Goal: Information Seeking & Learning: Learn about a topic

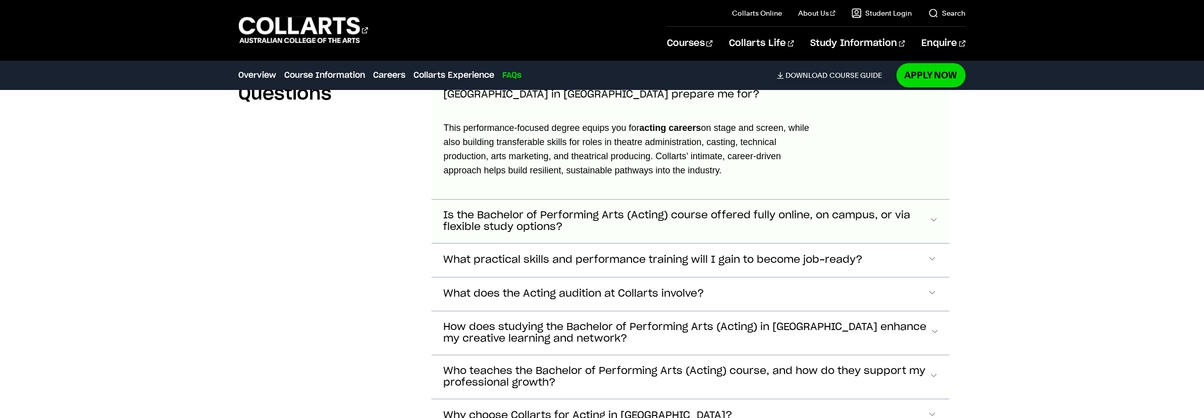
scroll to position [3901, 0]
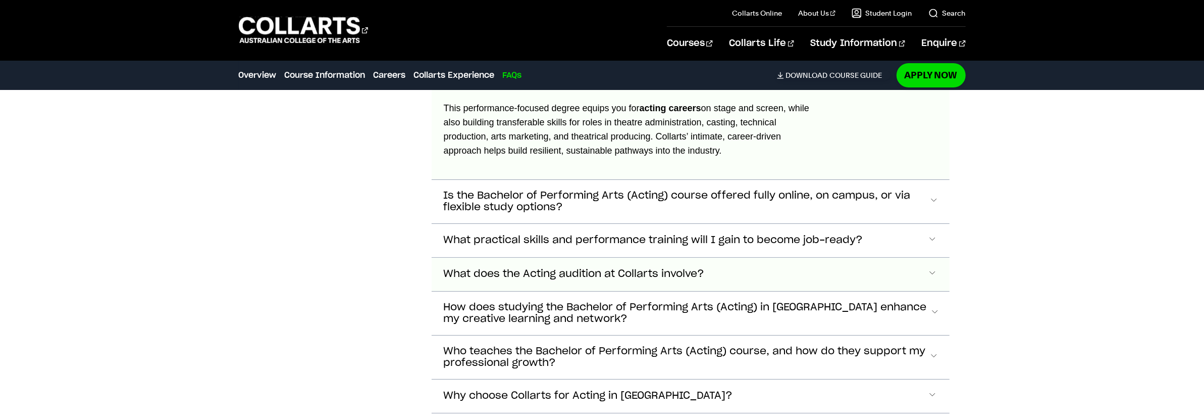
click at [562, 261] on button "What does the Acting audition at Collarts involve?" at bounding box center [691, 274] width 518 height 33
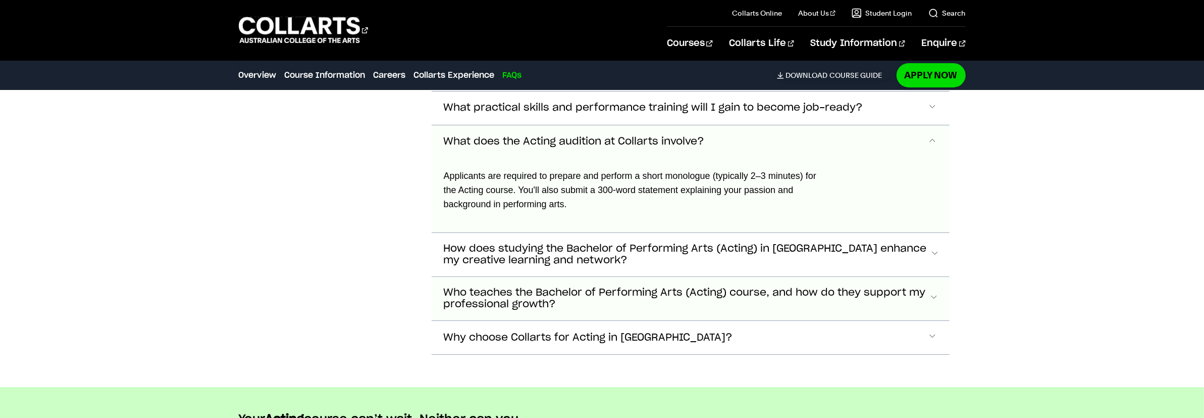
scroll to position [4017, 0]
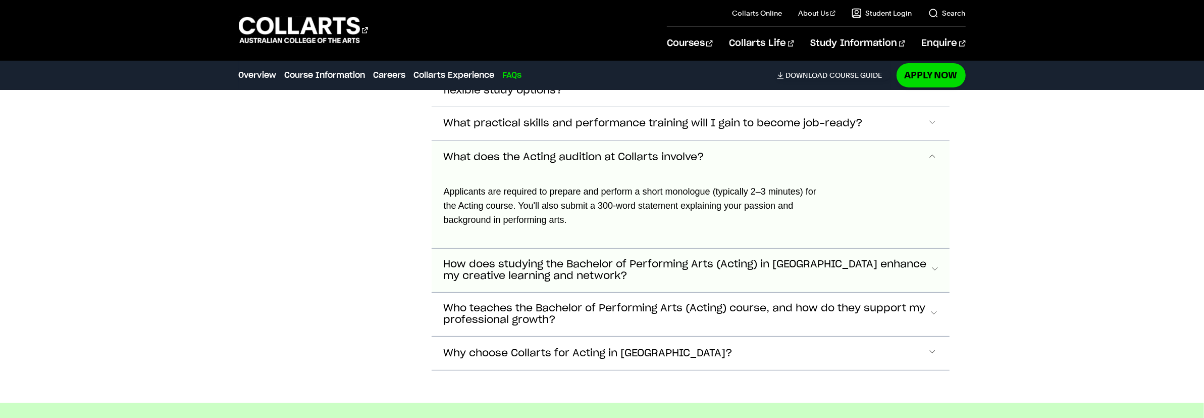
click at [702, 259] on span "How does studying the Bachelor of Performing Arts (Acting) in [GEOGRAPHIC_DATA]…" at bounding box center [687, 270] width 486 height 23
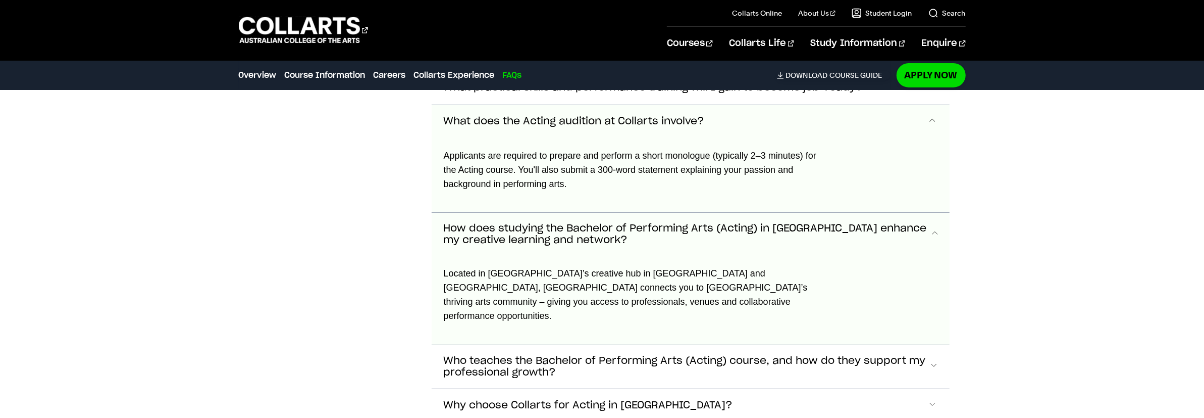
scroll to position [4170, 0]
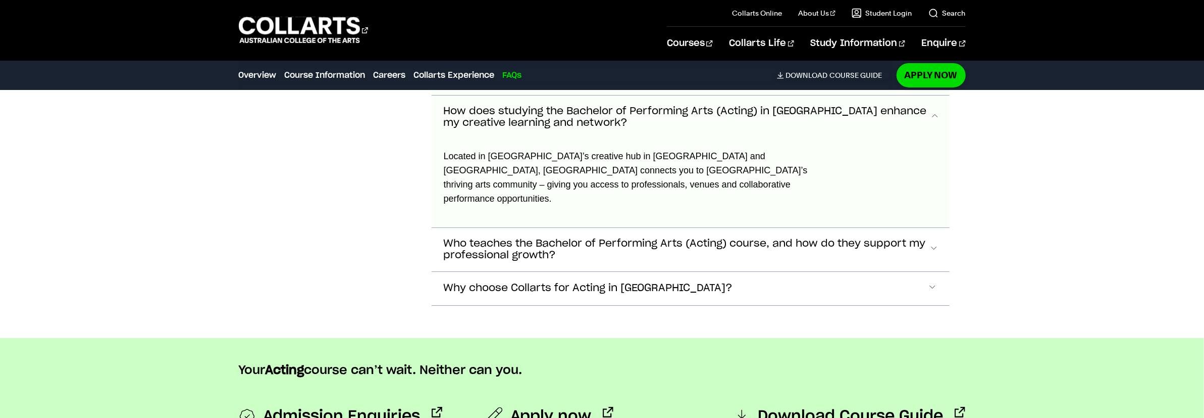
click at [658, 109] on span "How does studying the Bachelor of Performing Arts (Acting) in [GEOGRAPHIC_DATA]…" at bounding box center [687, 117] width 486 height 23
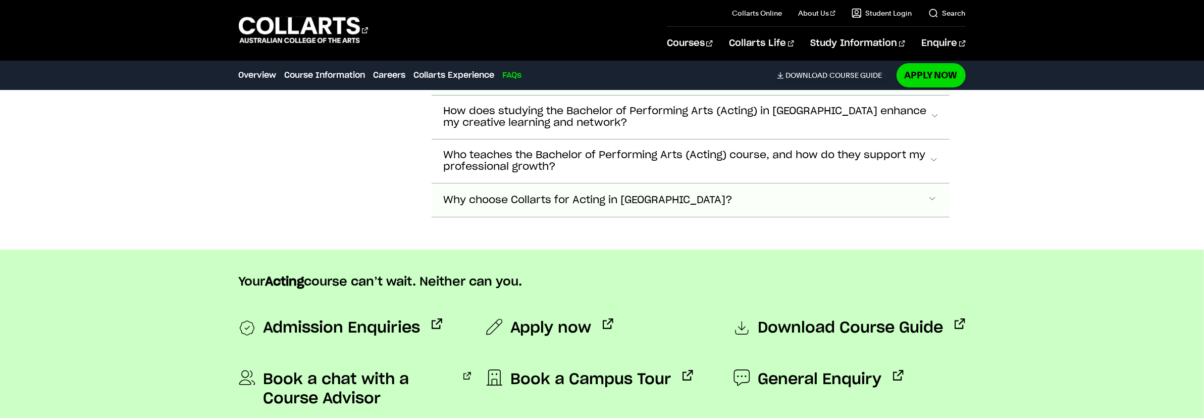
click at [589, 195] on span "Why choose Collarts for Acting in [GEOGRAPHIC_DATA]?" at bounding box center [588, 200] width 289 height 12
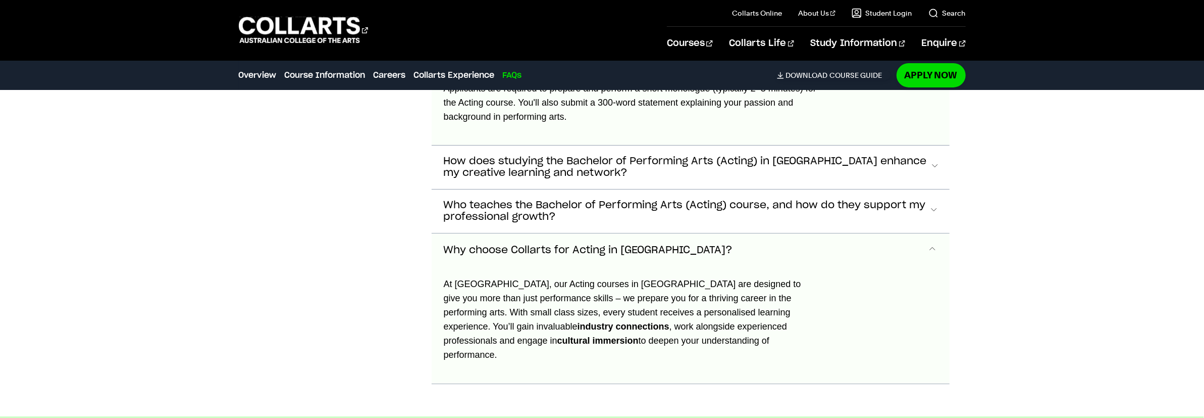
scroll to position [3891, 0]
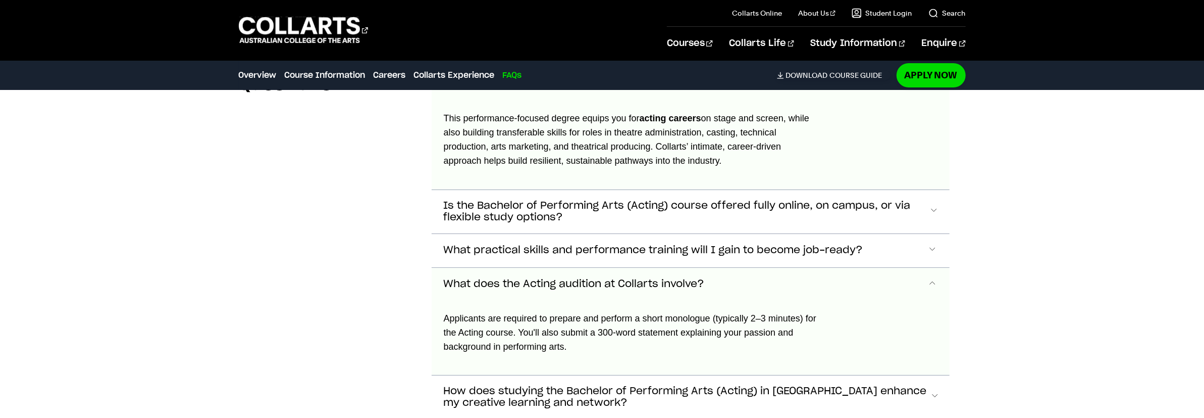
click at [931, 278] on span "Accordion Section" at bounding box center [933, 284] width 10 height 13
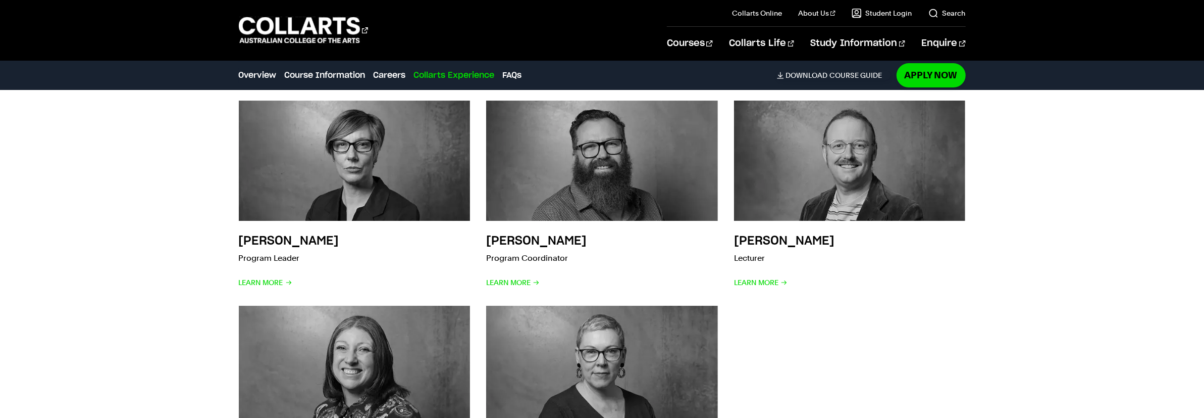
scroll to position [3340, 0]
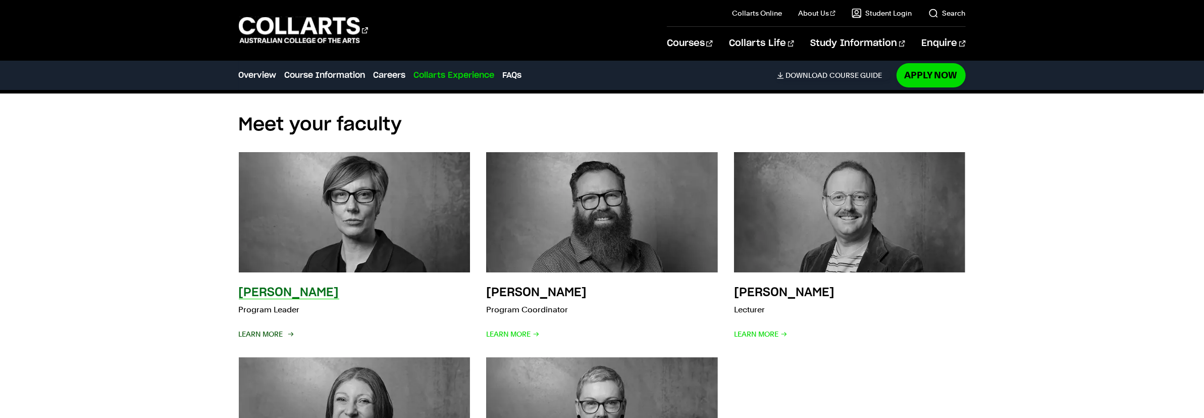
click at [281, 328] on span "Learn More" at bounding box center [266, 334] width 54 height 14
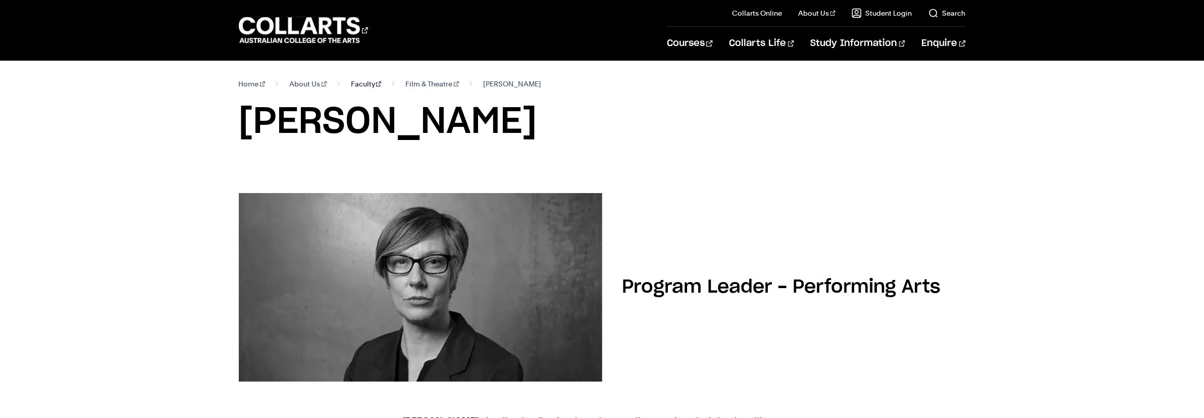
click at [355, 86] on link "Faculty" at bounding box center [366, 84] width 31 height 14
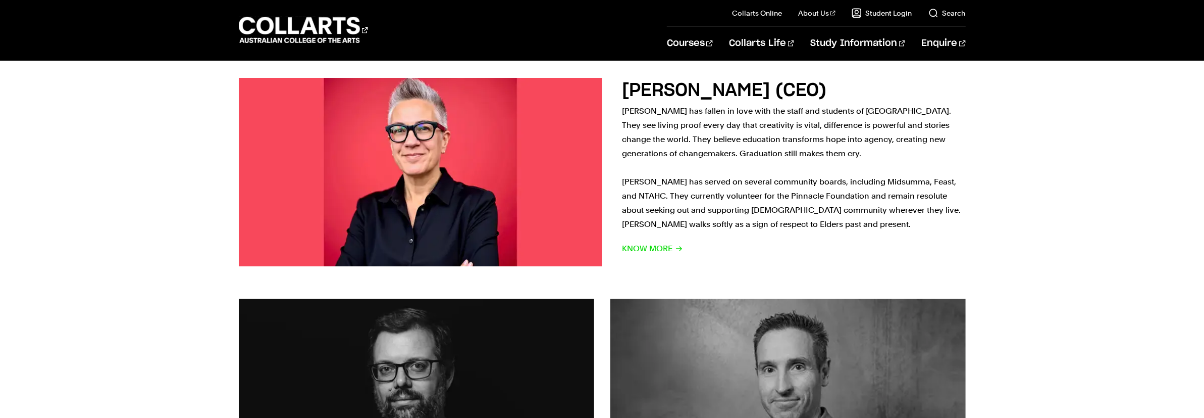
scroll to position [918, 0]
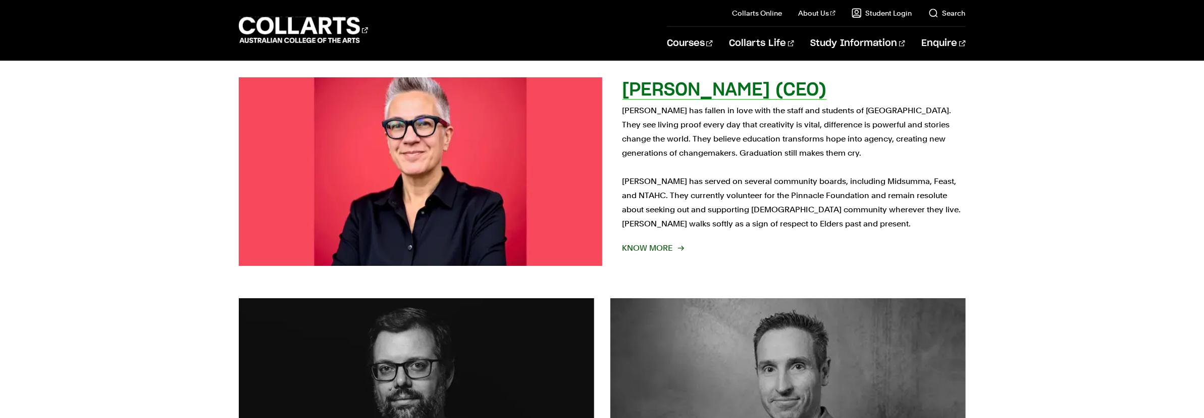
click at [656, 255] on span "Know More" at bounding box center [653, 248] width 61 height 14
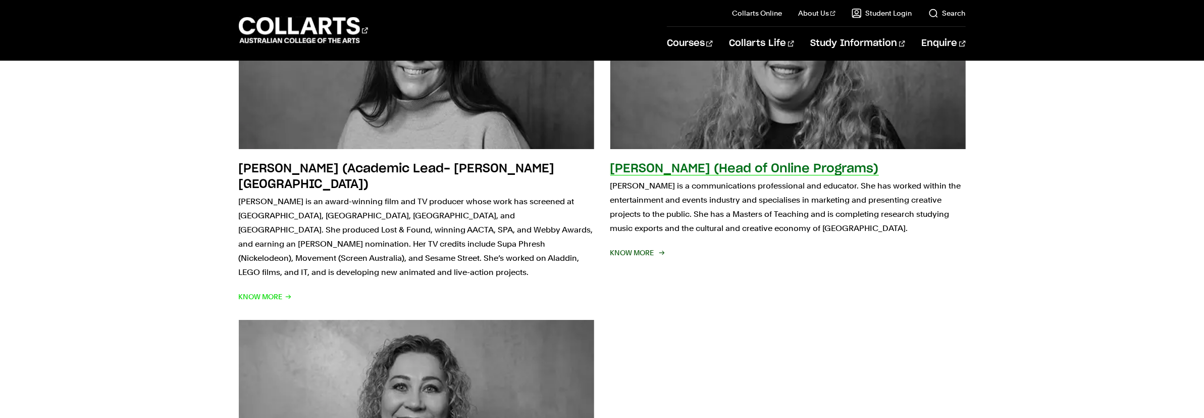
scroll to position [2984, 0]
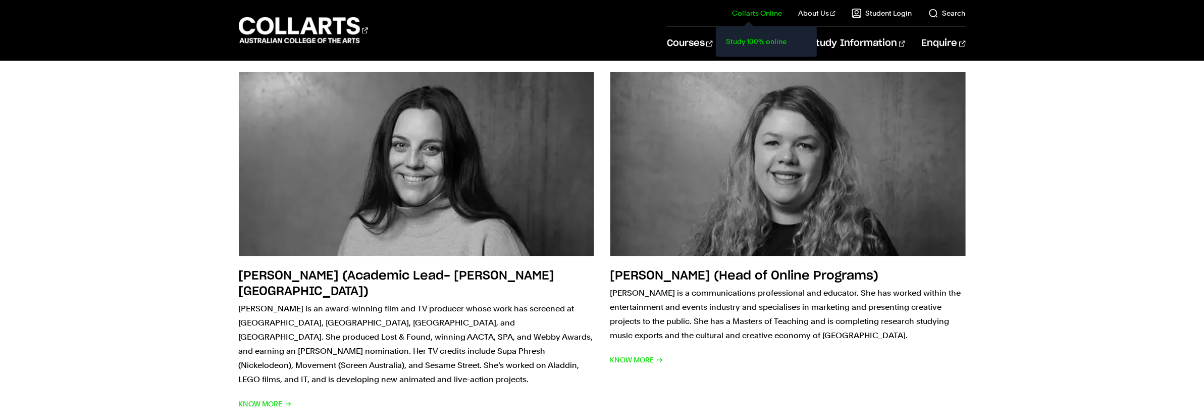
click at [758, 38] on link "Study 100% online" at bounding box center [766, 41] width 85 height 14
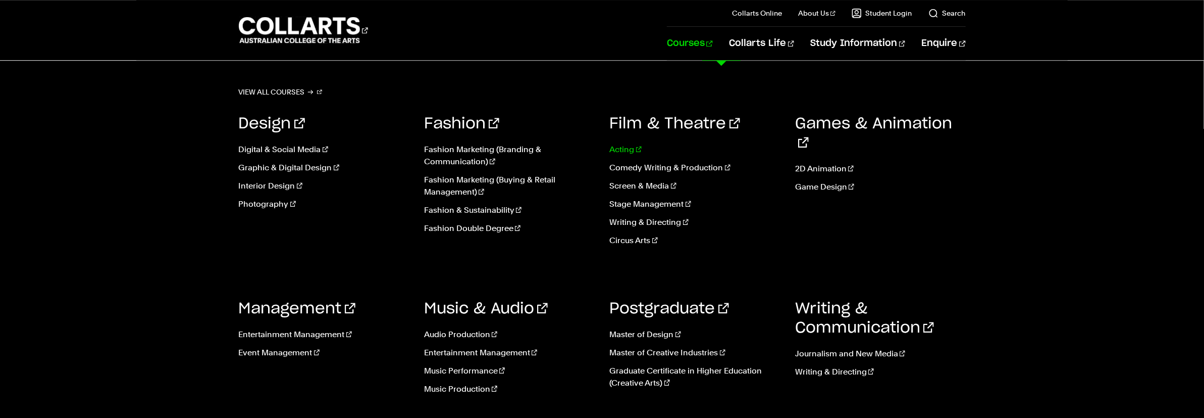
click at [625, 148] on link "Acting" at bounding box center [695, 149] width 171 height 12
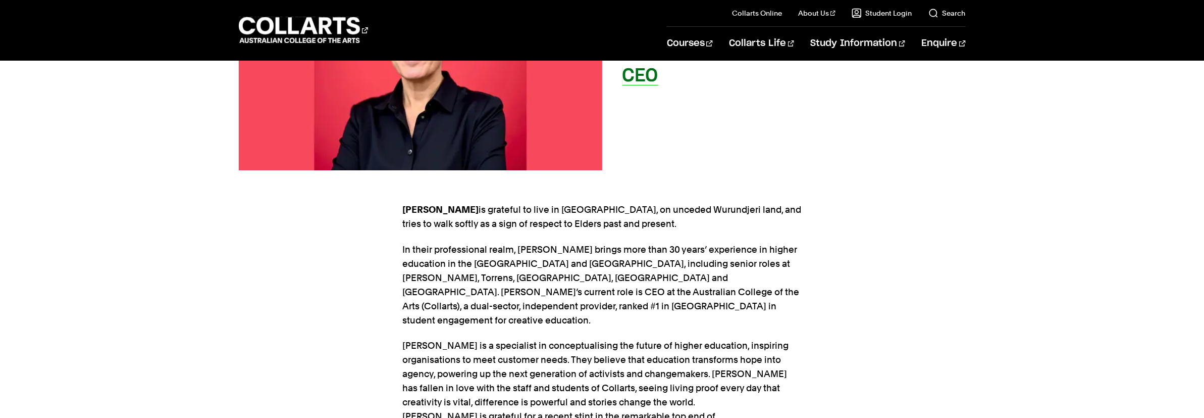
scroll to position [91, 0]
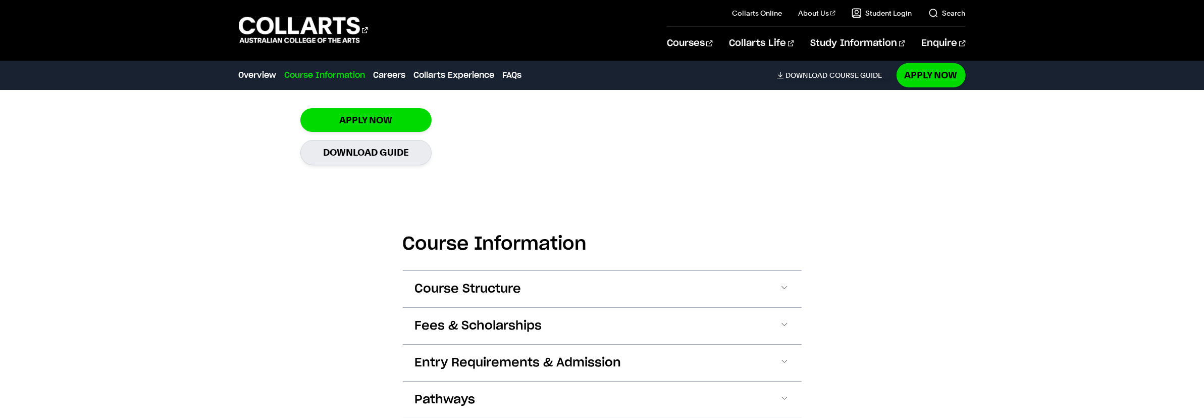
scroll to position [918, 0]
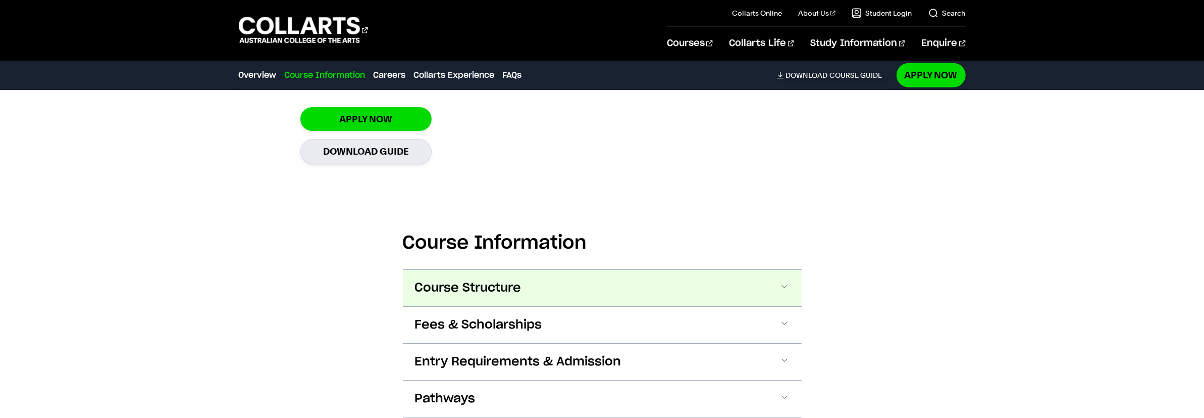
click at [714, 289] on button "Course Structure" at bounding box center [602, 288] width 399 height 36
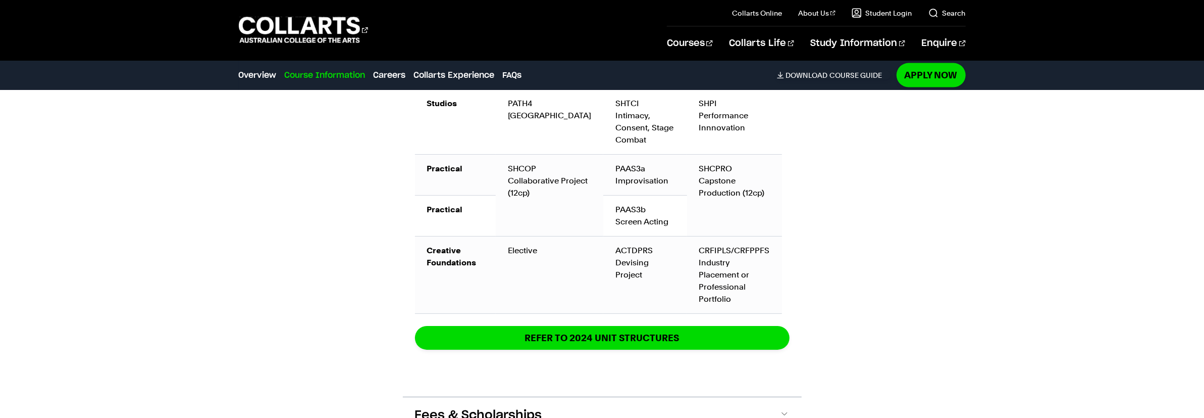
scroll to position [1646, 0]
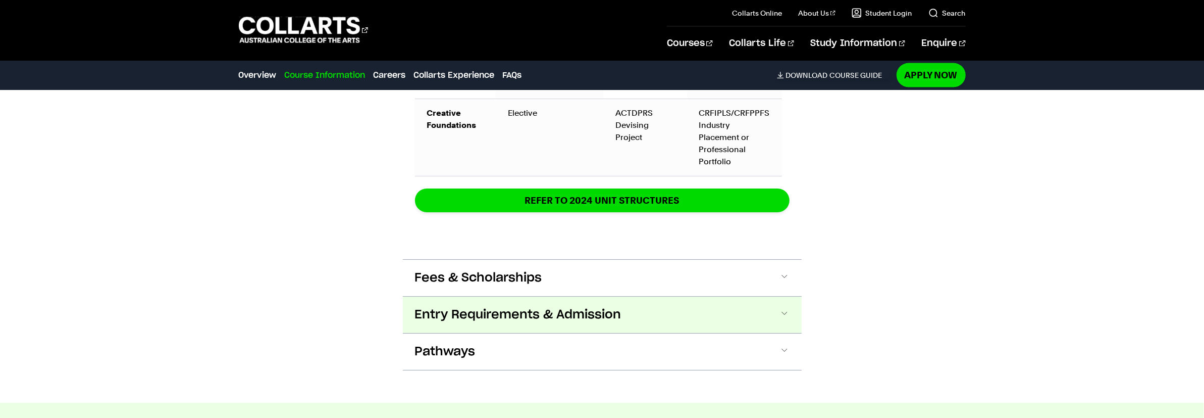
click at [699, 296] on button "Entry Requirements & Admission" at bounding box center [602, 314] width 399 height 36
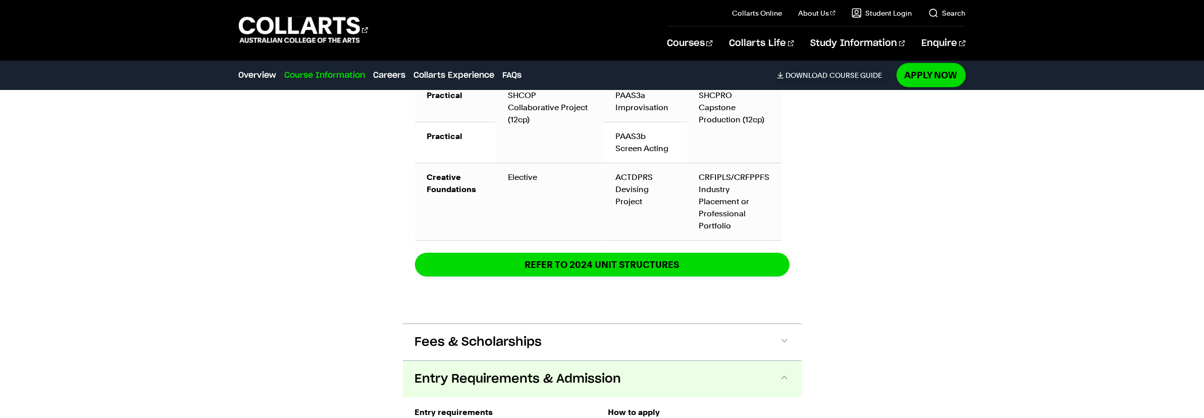
scroll to position [1573, 0]
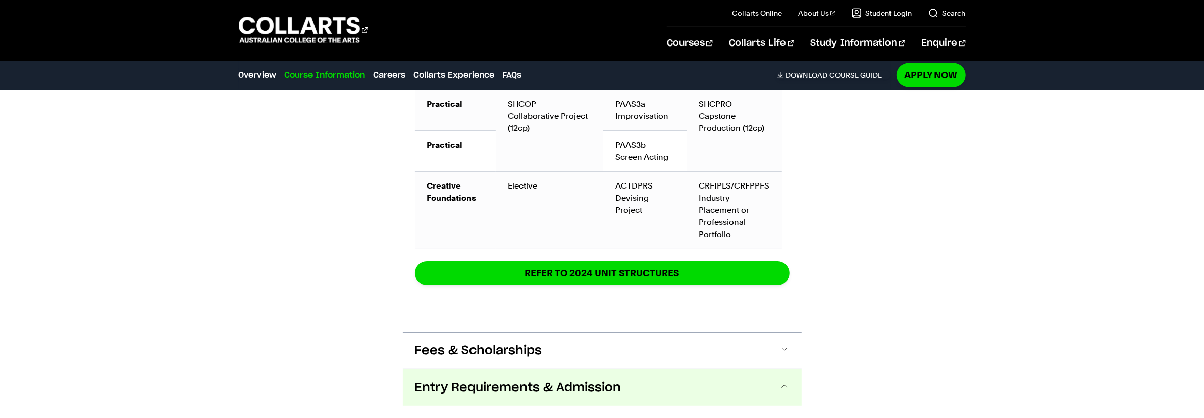
click at [773, 383] on button "Entry Requirements & Admission" at bounding box center [602, 387] width 399 height 36
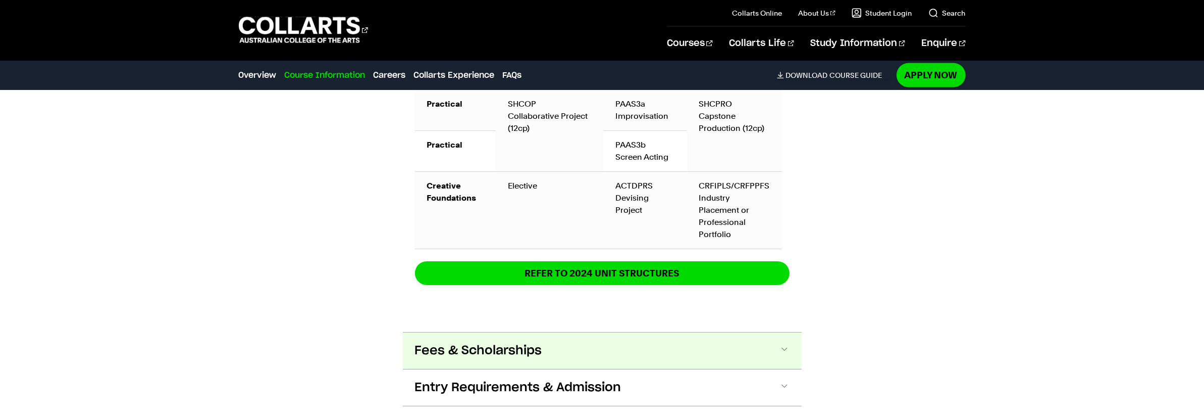
click at [703, 336] on button "Fees & Scholarships" at bounding box center [602, 350] width 399 height 36
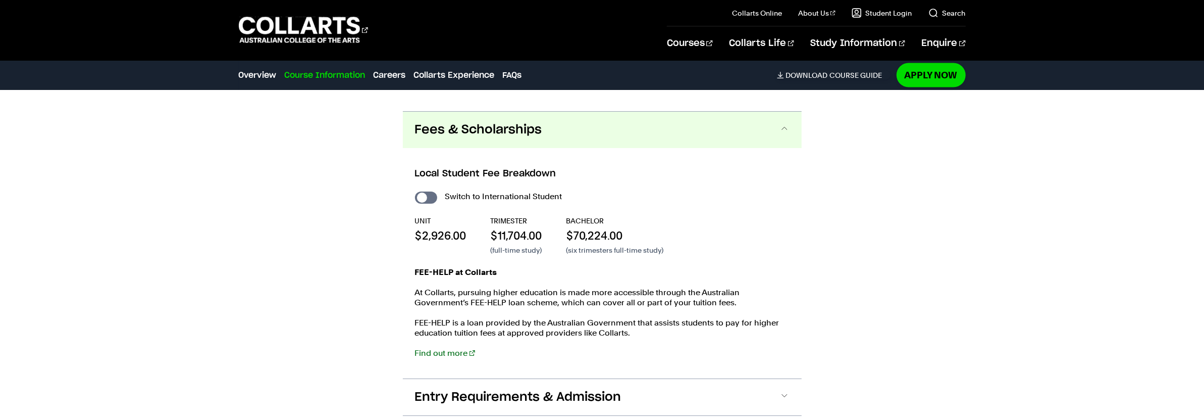
scroll to position [1812, 0]
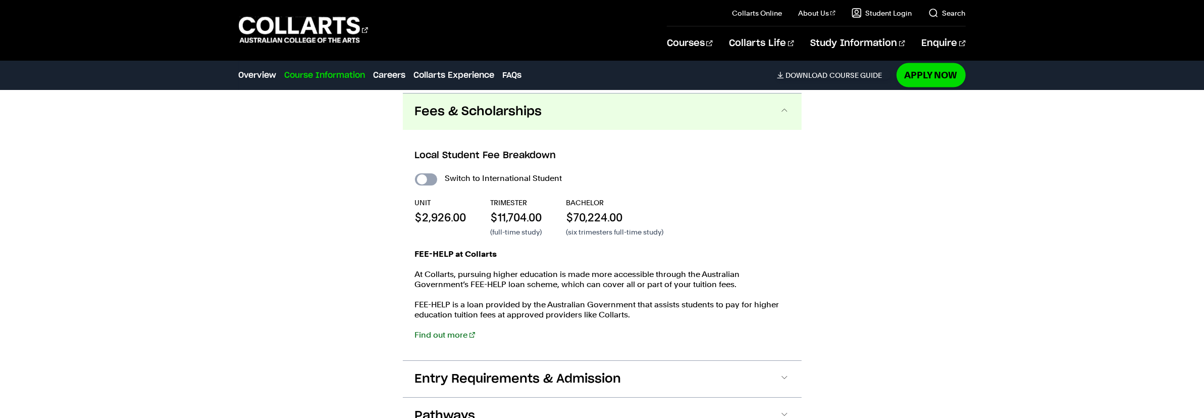
click at [430, 180] on input "International Student" at bounding box center [426, 179] width 22 height 12
checkbox input "true"
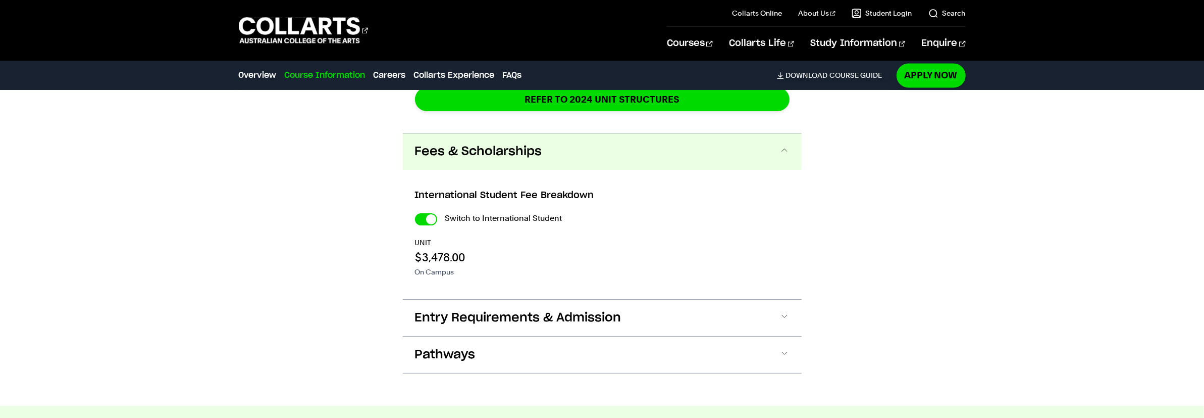
scroll to position [1950, 0]
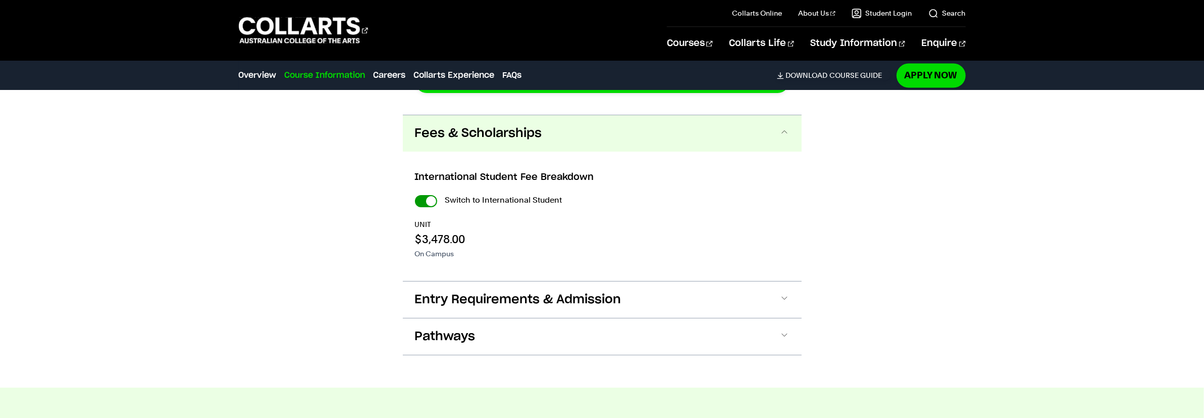
click at [419, 198] on input "International Student" at bounding box center [426, 201] width 22 height 12
checkbox input "false"
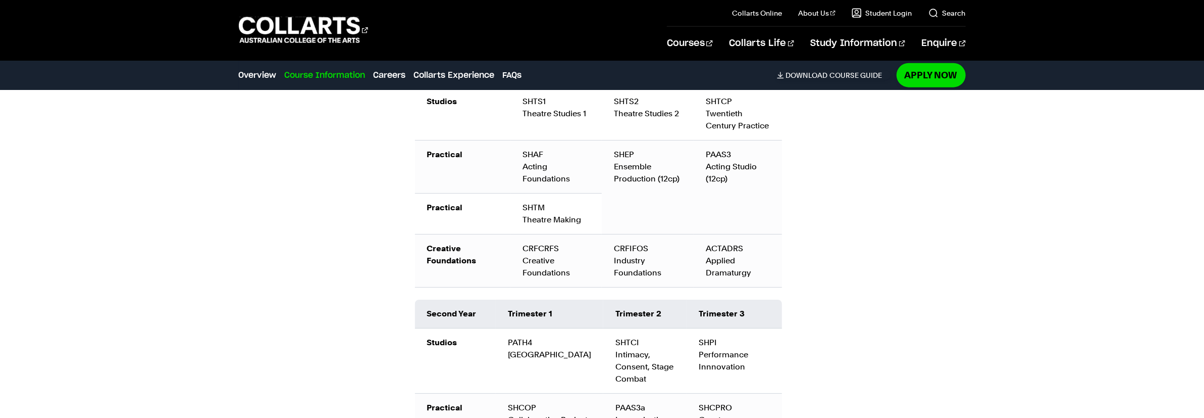
scroll to position [1158, 0]
